Goal: Transaction & Acquisition: Obtain resource

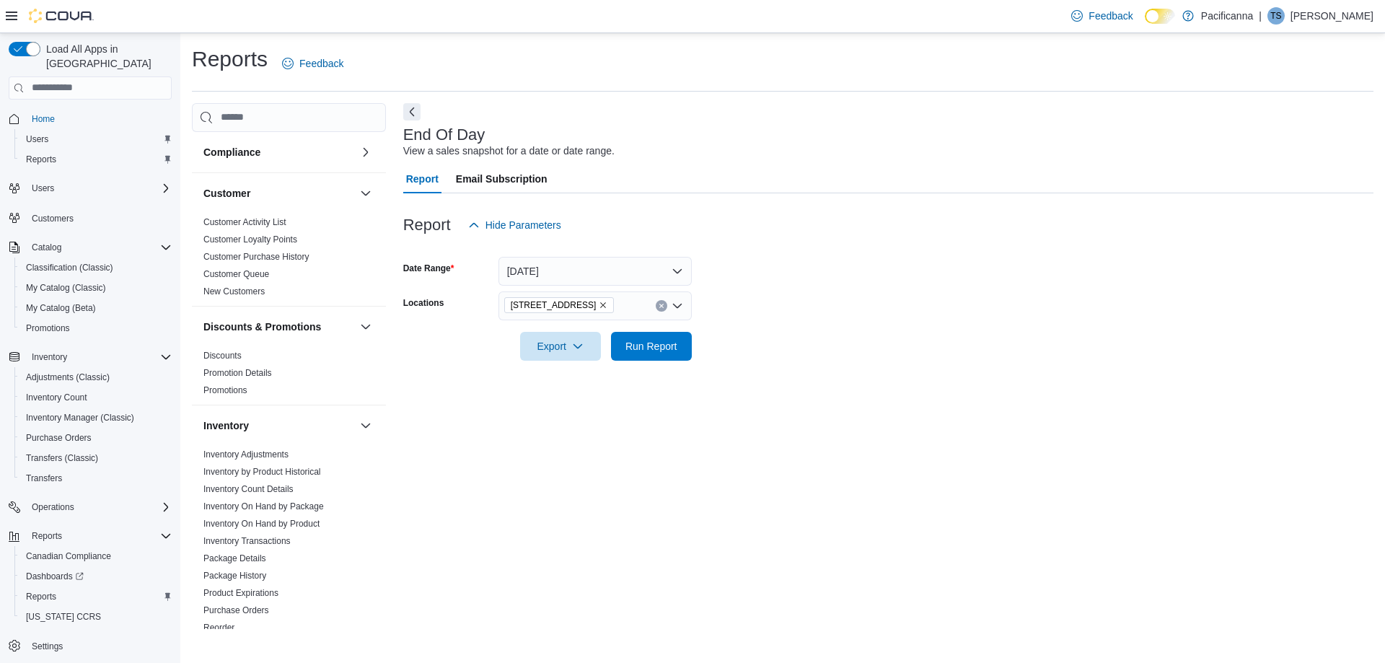
scroll to position [623, 0]
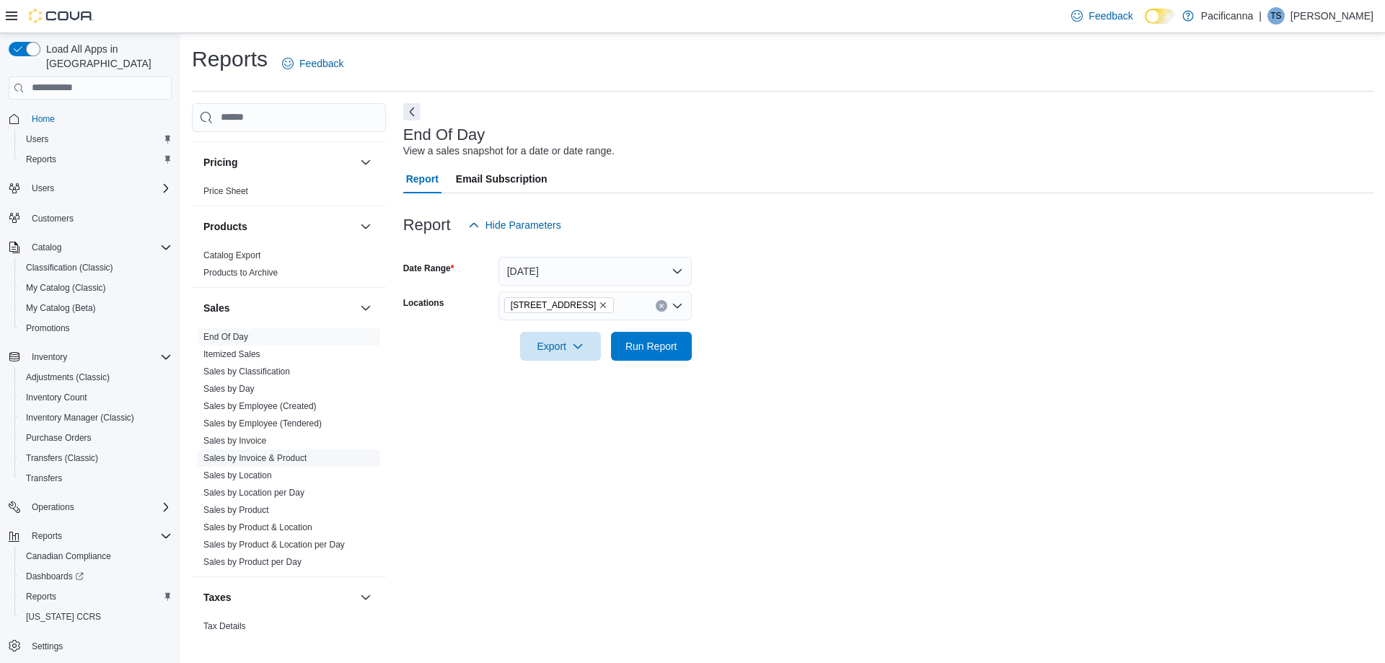
click at [242, 459] on link "Sales by Invoice & Product" at bounding box center [254, 458] width 103 height 10
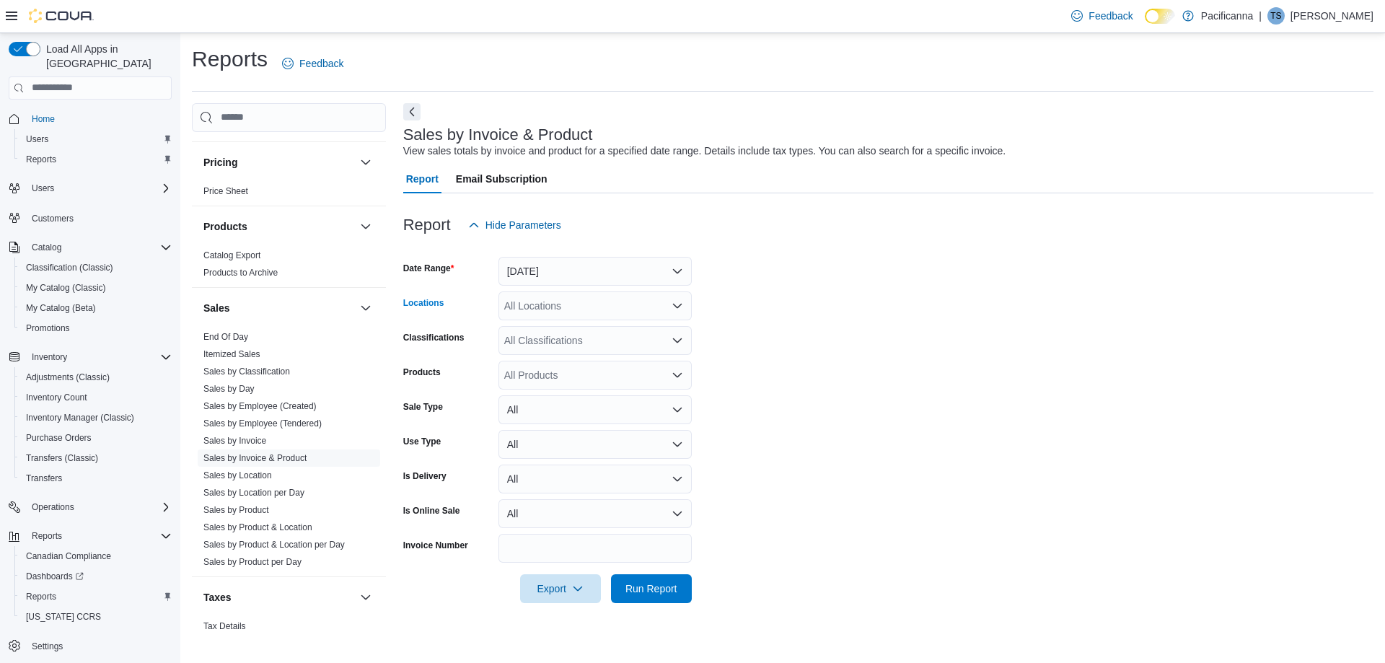
click at [566, 309] on div "All Locations" at bounding box center [595, 305] width 193 height 29
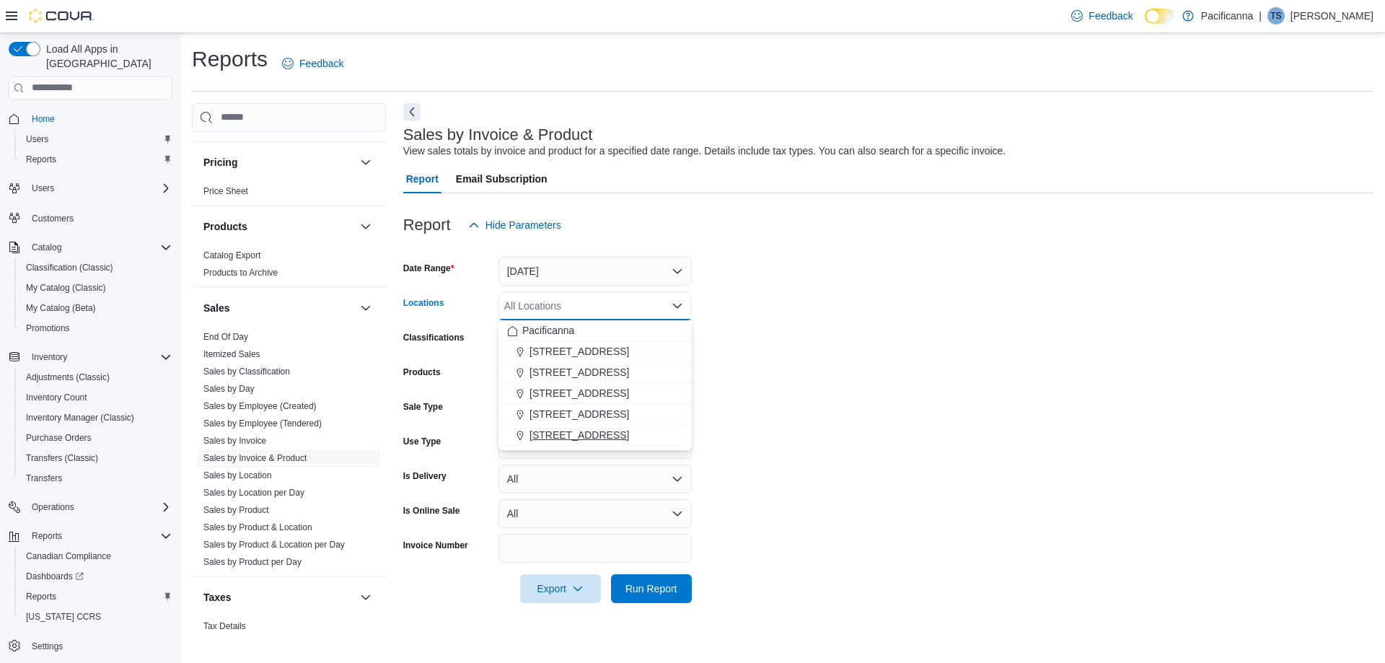
click at [572, 436] on span "[STREET_ADDRESS]" at bounding box center [580, 435] width 100 height 14
click at [945, 430] on form "Date Range [DATE] Locations [STREET_ADDRESS] Combo box. Selected. [STREET_ADDRE…" at bounding box center [888, 422] width 970 height 364
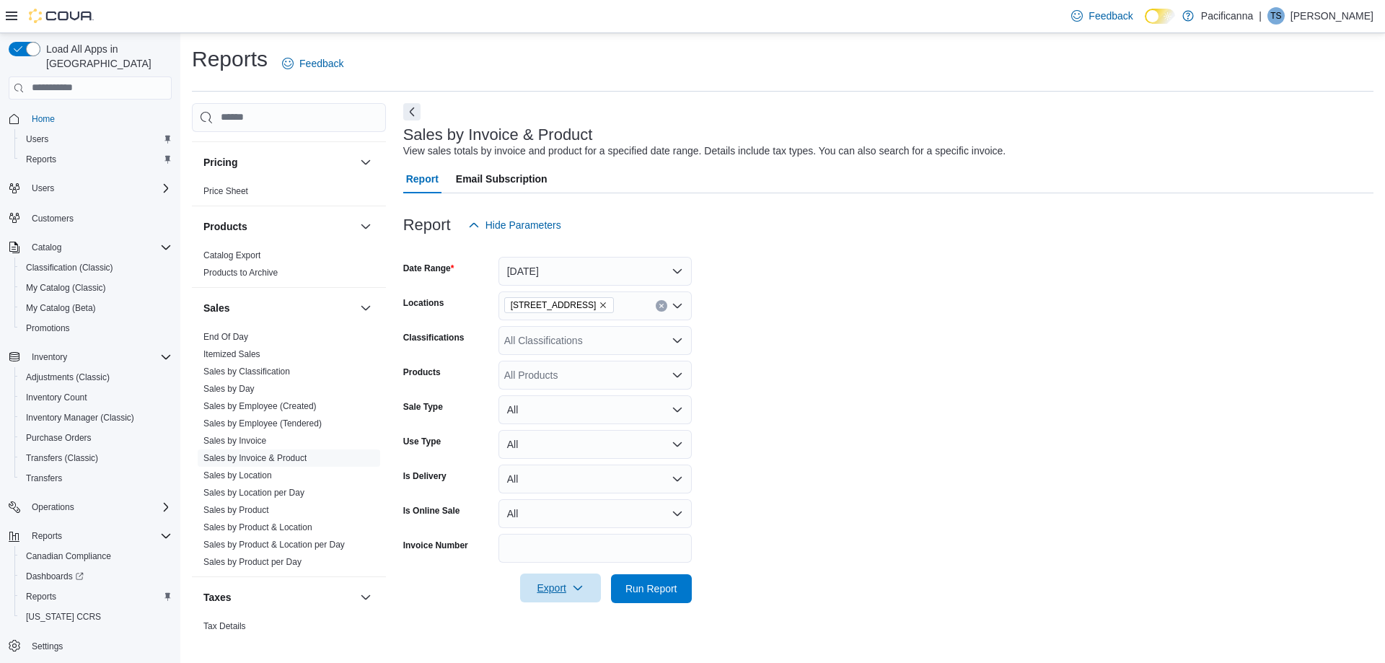
click at [545, 583] on span "Export" at bounding box center [560, 588] width 63 height 29
click at [581, 490] on button "Export to Excel" at bounding box center [563, 500] width 82 height 29
